Goal: Navigation & Orientation: Find specific page/section

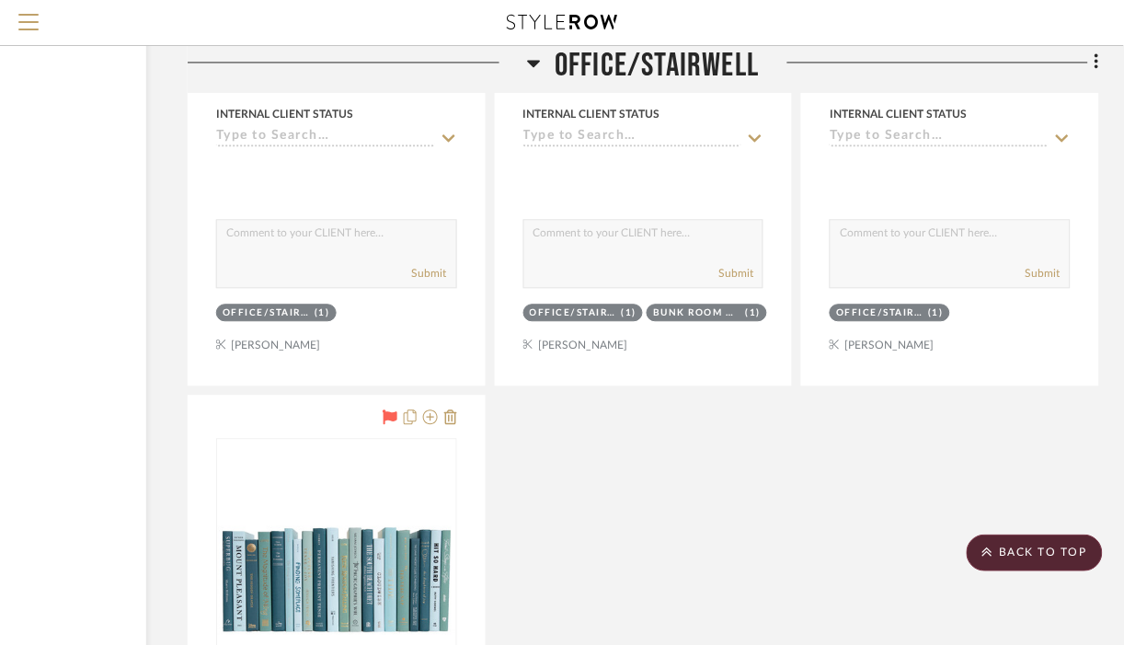
scroll to position [14695, 200]
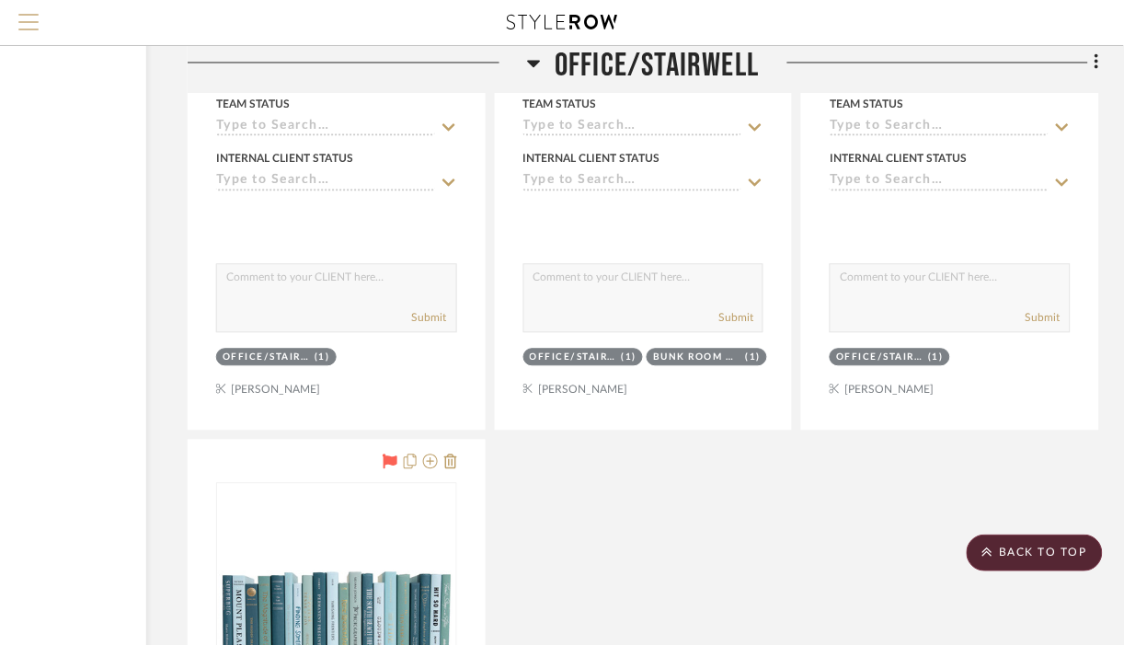
click at [18, 16] on span "Menu" at bounding box center [28, 15] width 20 height 2
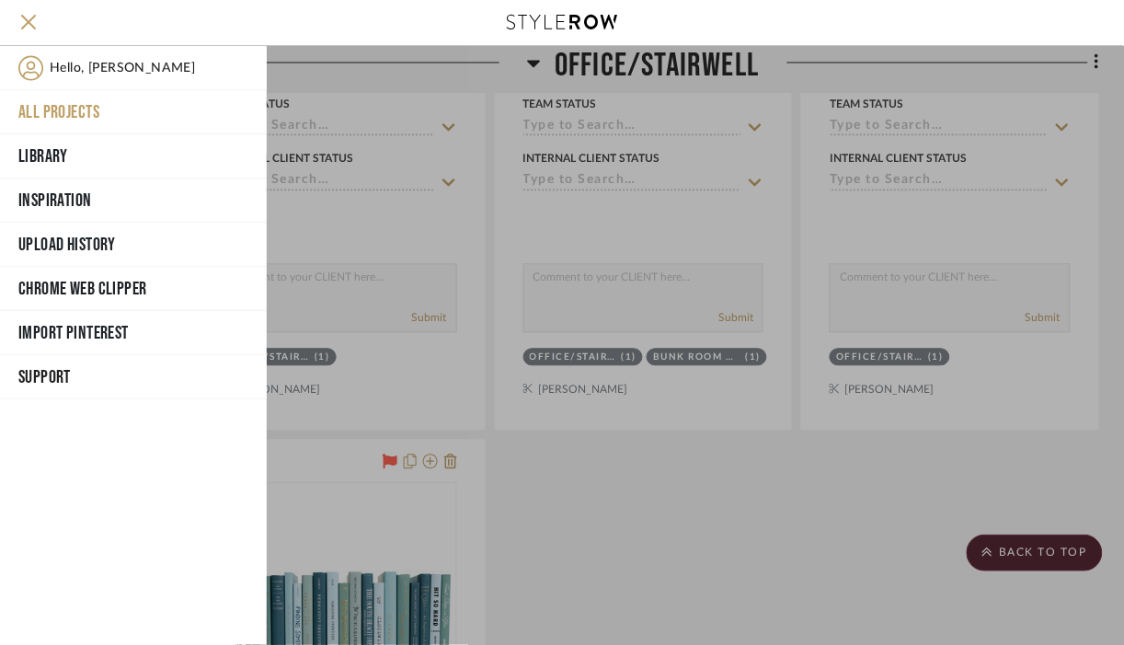
click at [63, 118] on button "All Projects" at bounding box center [133, 112] width 267 height 44
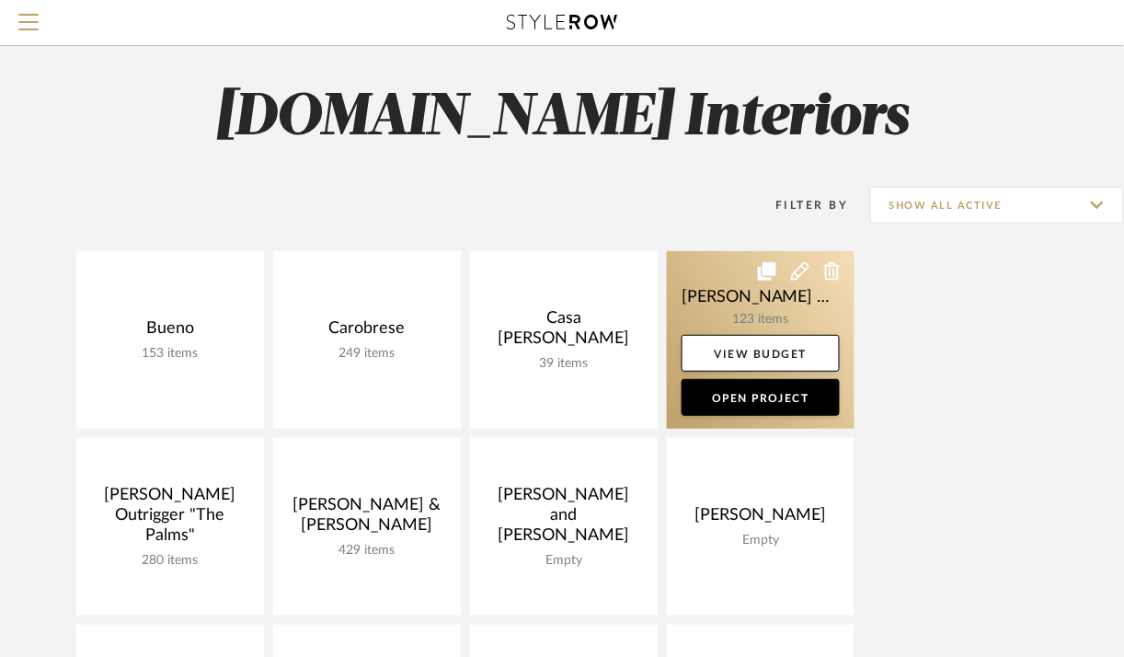
scroll to position [14, 0]
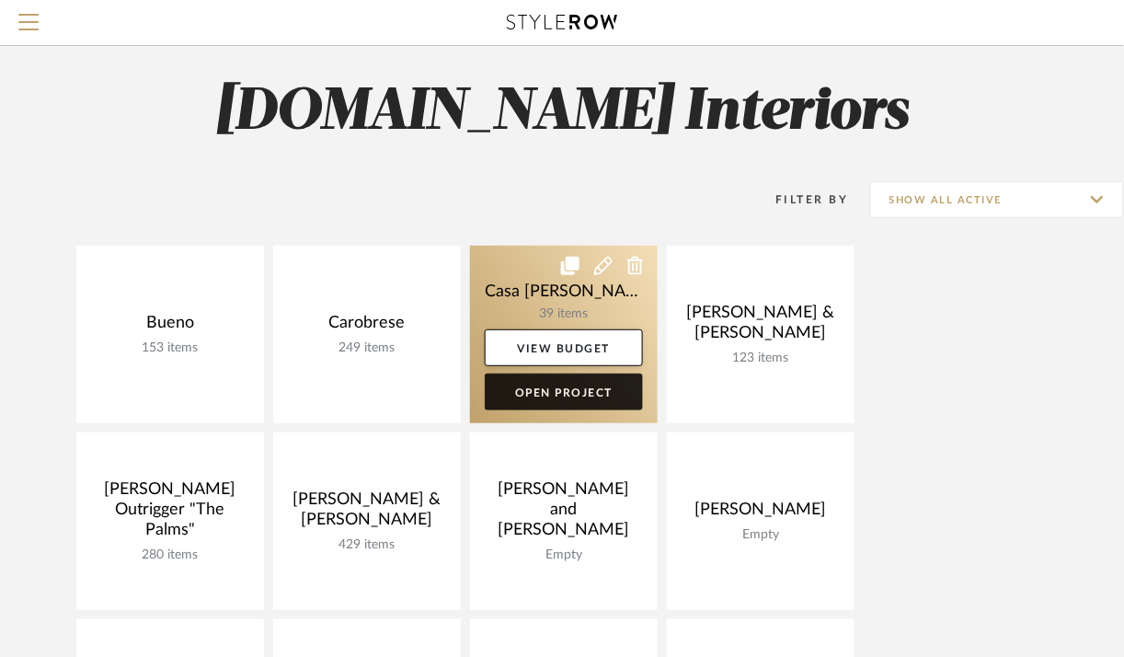
click at [566, 384] on link "Open Project" at bounding box center [564, 392] width 158 height 37
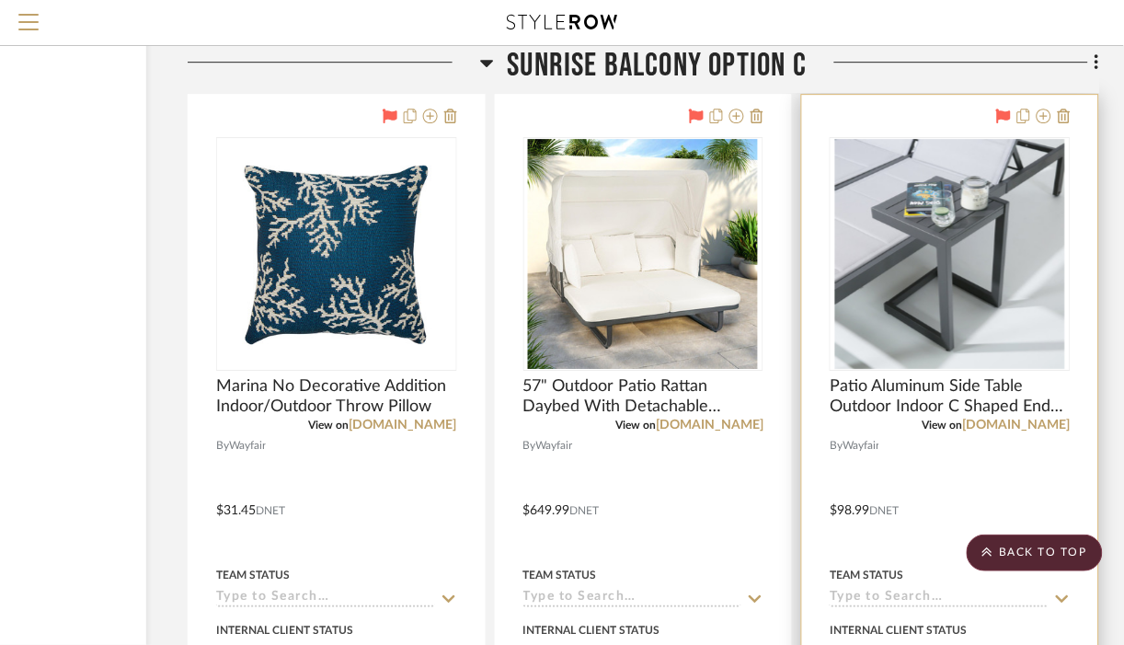
scroll to position [8976, 200]
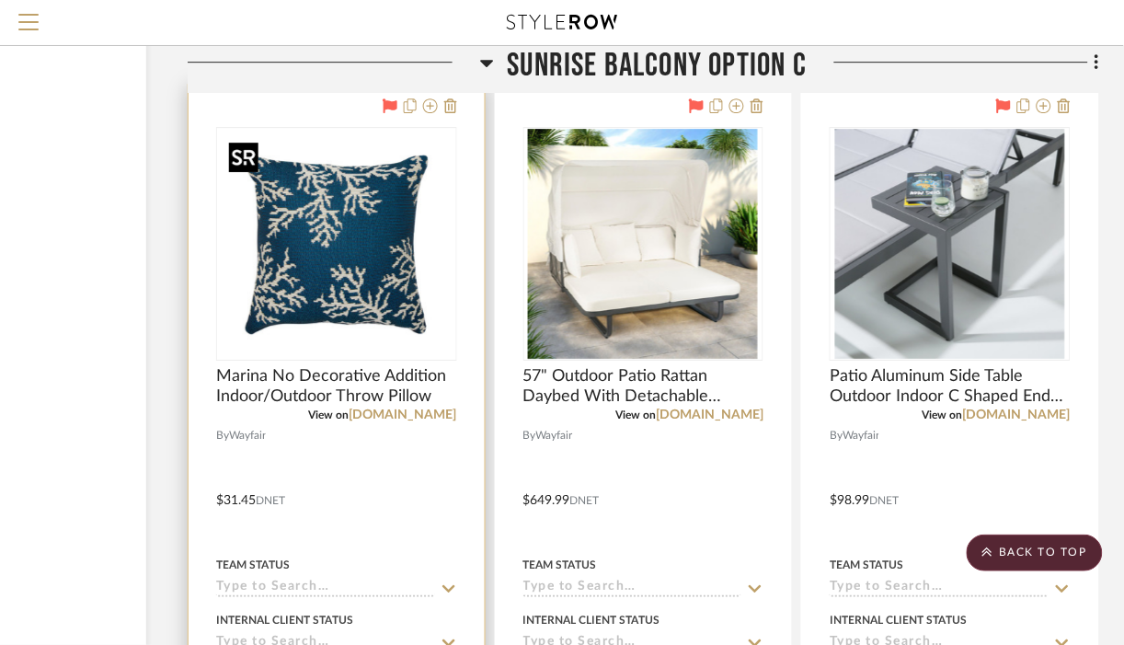
click at [0, 0] on img at bounding box center [0, 0] width 0 height 0
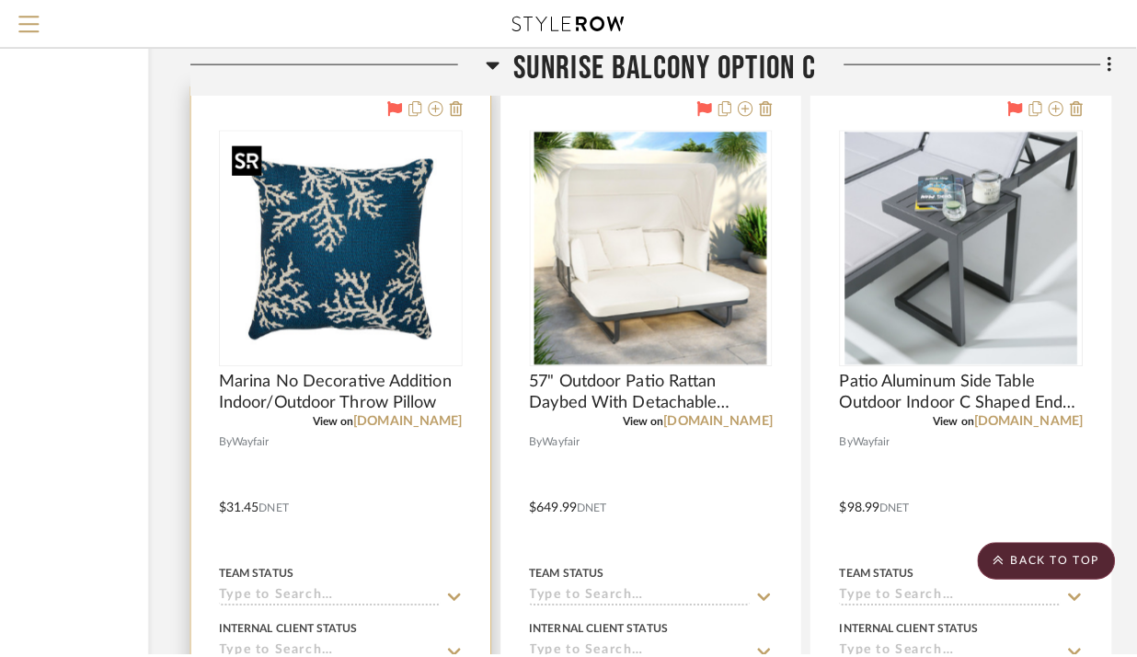
scroll to position [0, 0]
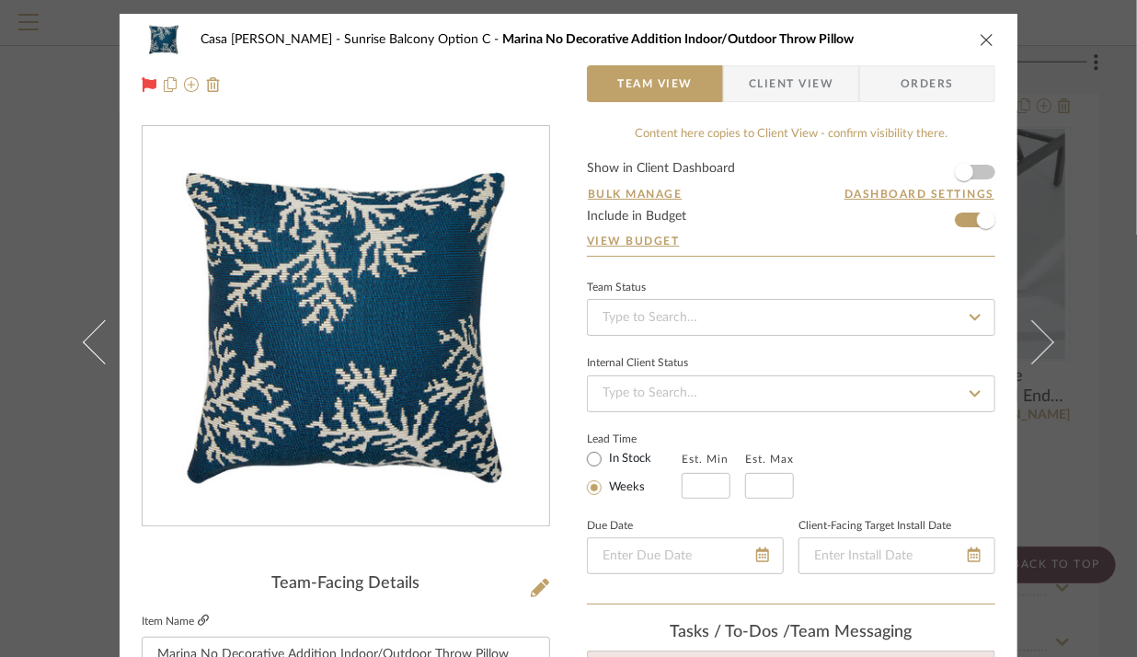
click at [198, 616] on icon at bounding box center [203, 620] width 11 height 11
click at [982, 40] on icon "close" at bounding box center [987, 39] width 15 height 15
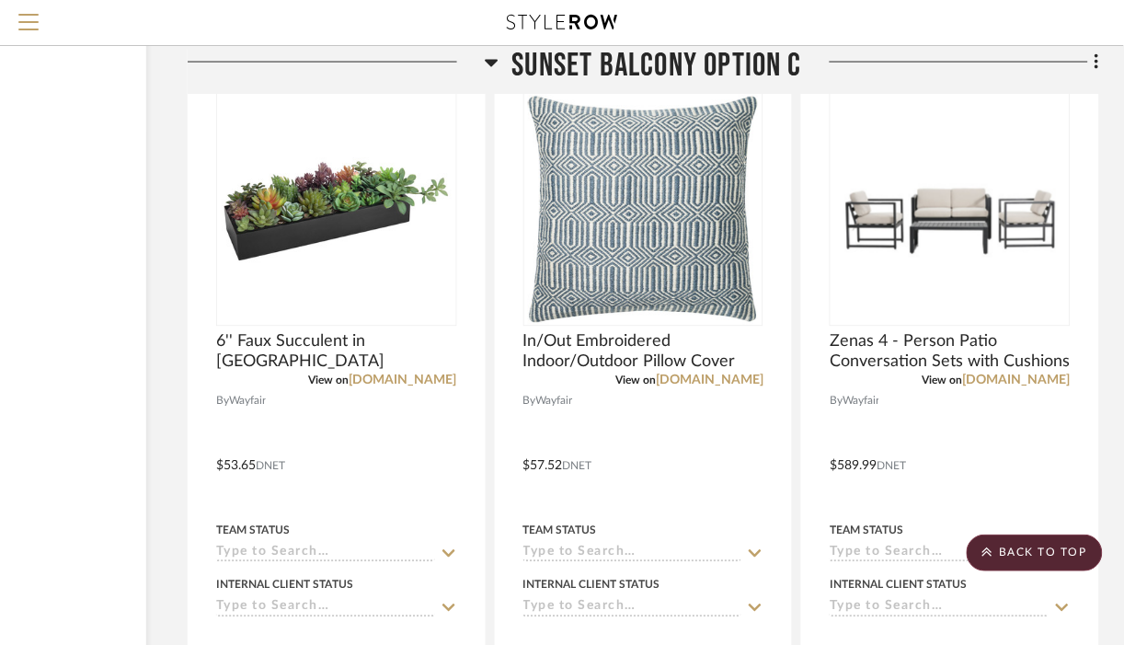
scroll to position [9935, 200]
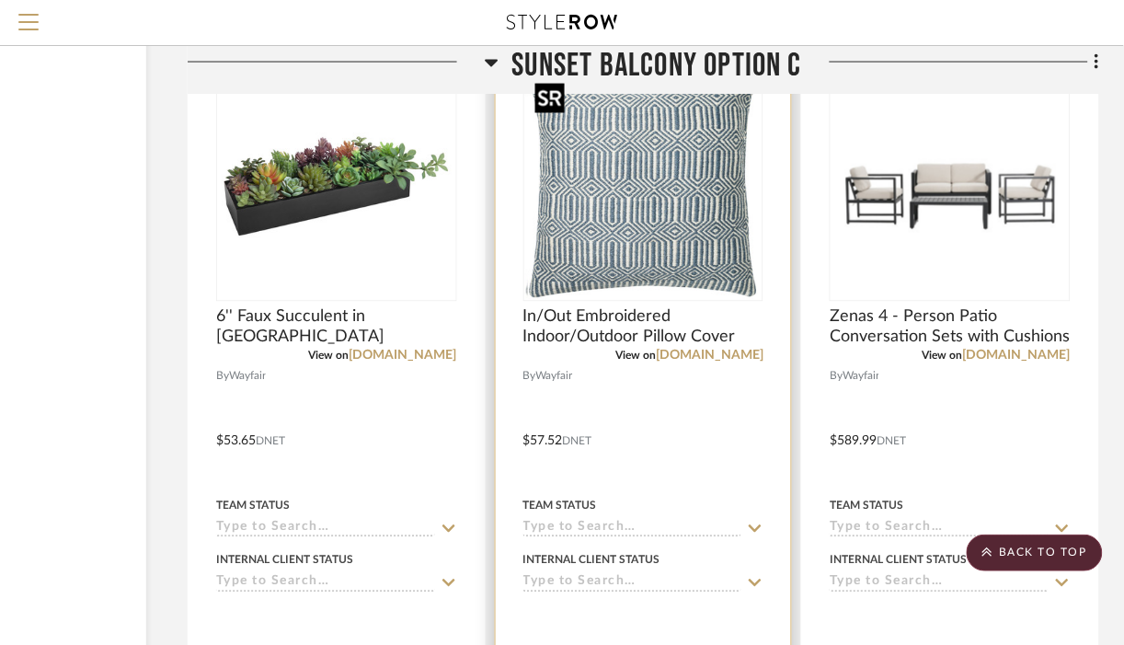
click at [674, 190] on img "0" at bounding box center [640, 185] width 230 height 230
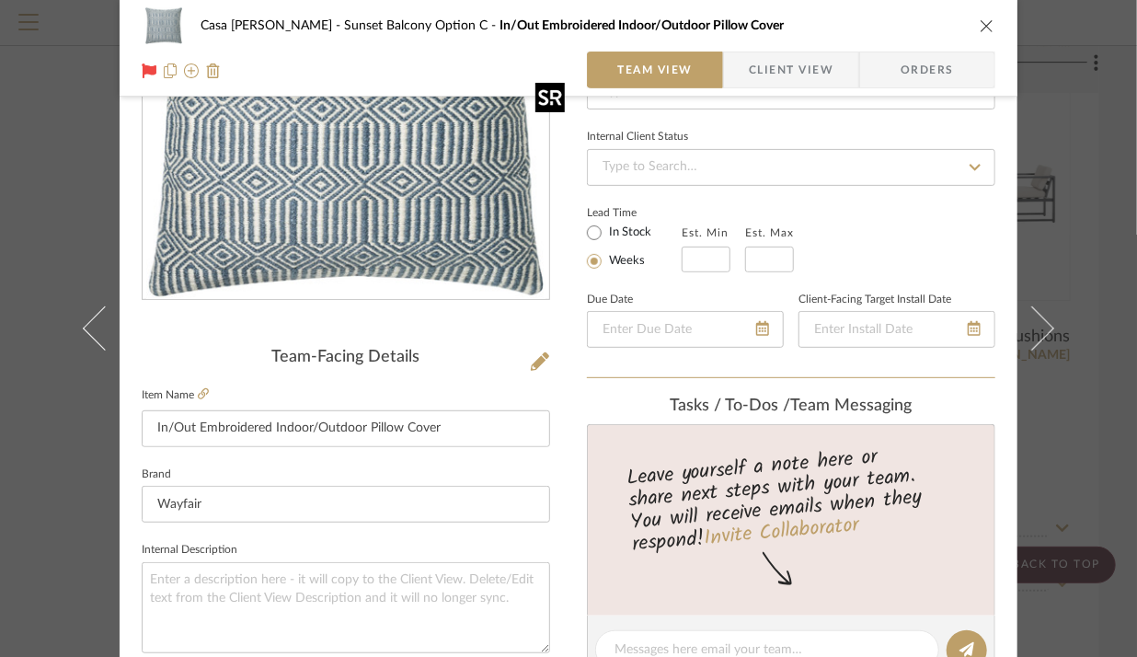
scroll to position [271, 0]
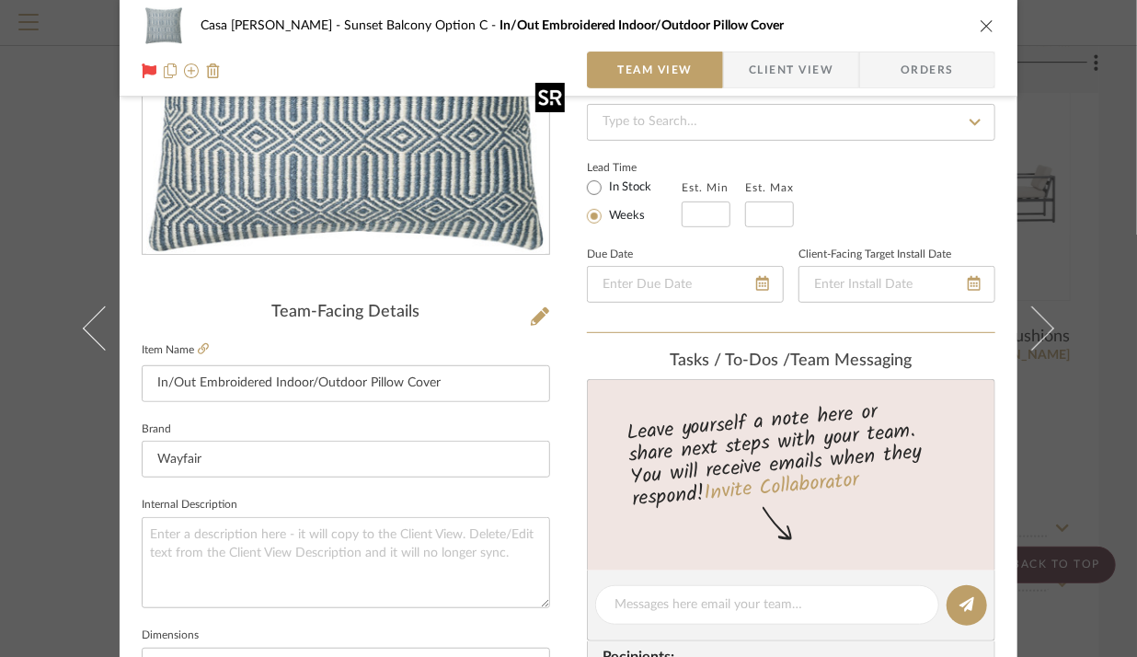
click at [980, 26] on icon "close" at bounding box center [987, 25] width 15 height 15
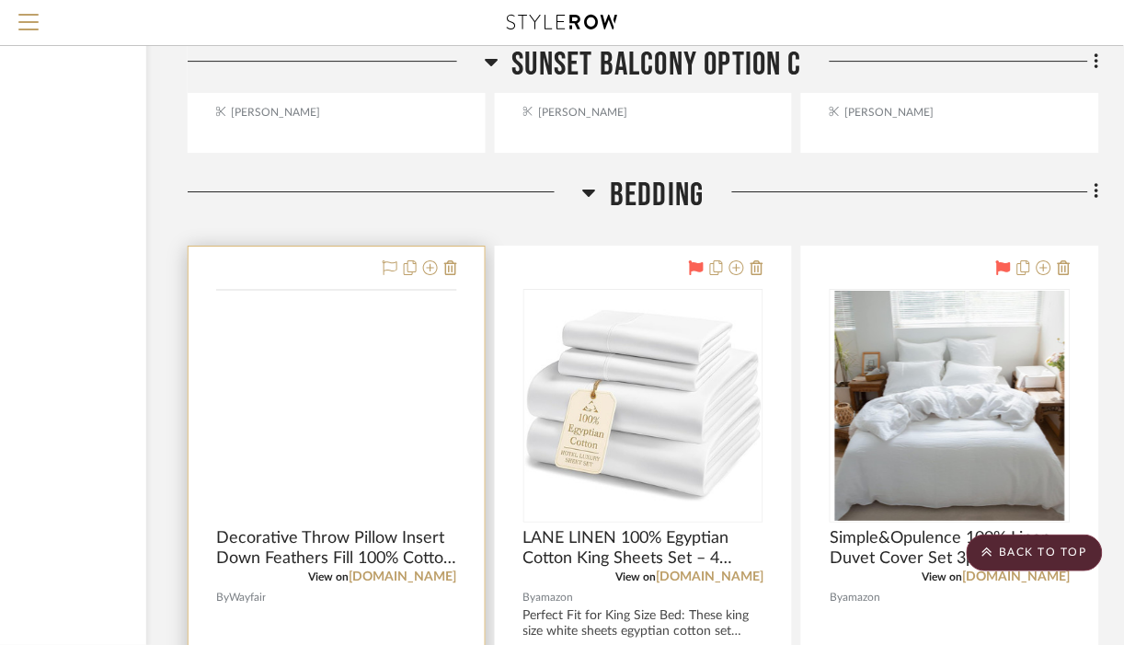
click at [0, 0] on img at bounding box center [0, 0] width 0 height 0
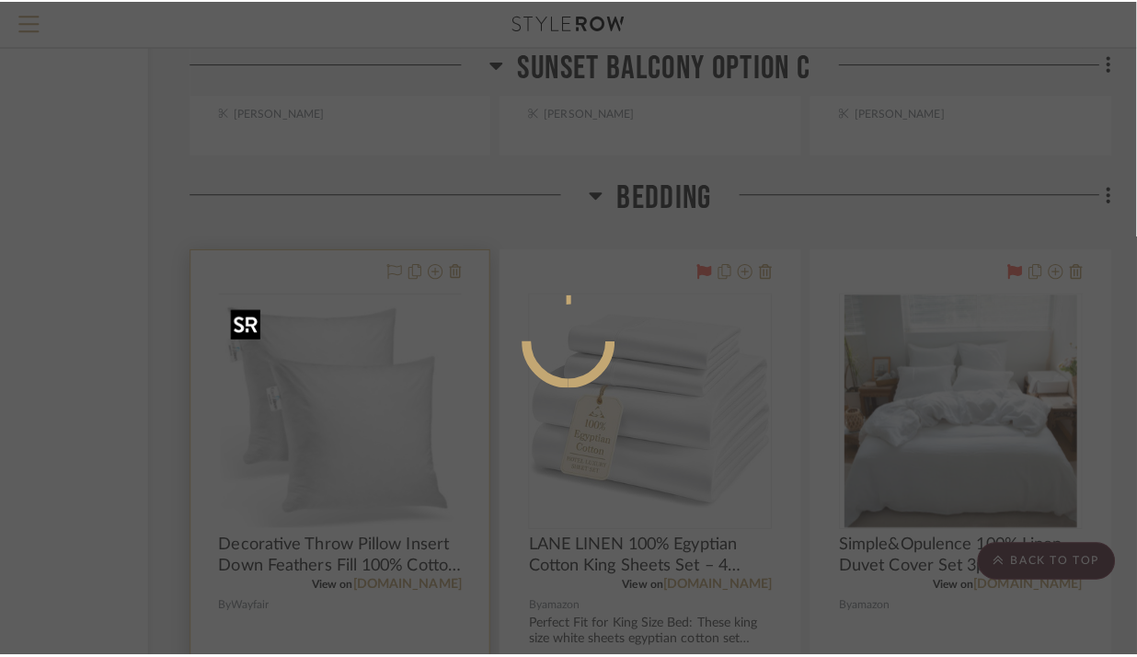
scroll to position [0, 0]
